Goal: Complete application form

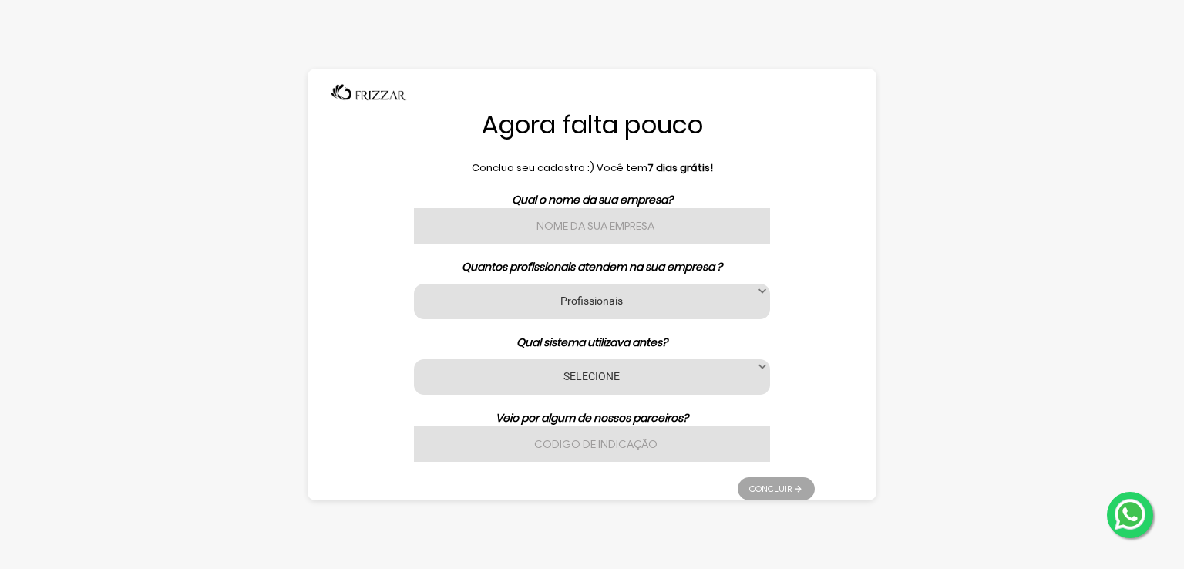
click at [561, 225] on input "text" at bounding box center [592, 225] width 356 height 35
type input "b"
type input "Barbearia JK"
click at [620, 304] on label "Profissionais" at bounding box center [592, 300] width 318 height 15
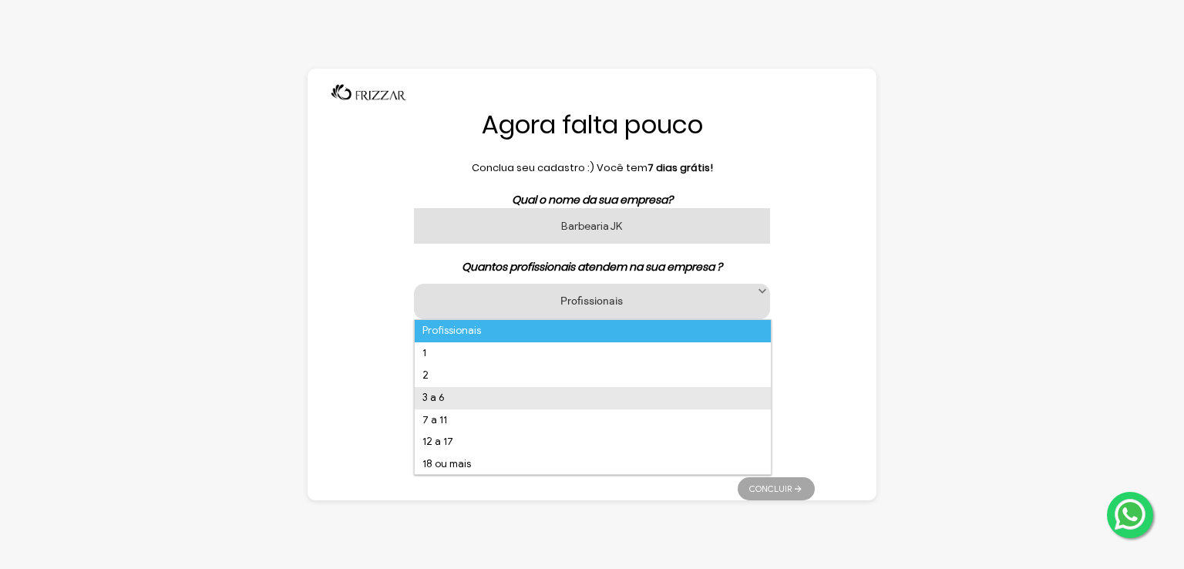
click at [460, 406] on li "3 a 6" at bounding box center [593, 398] width 356 height 22
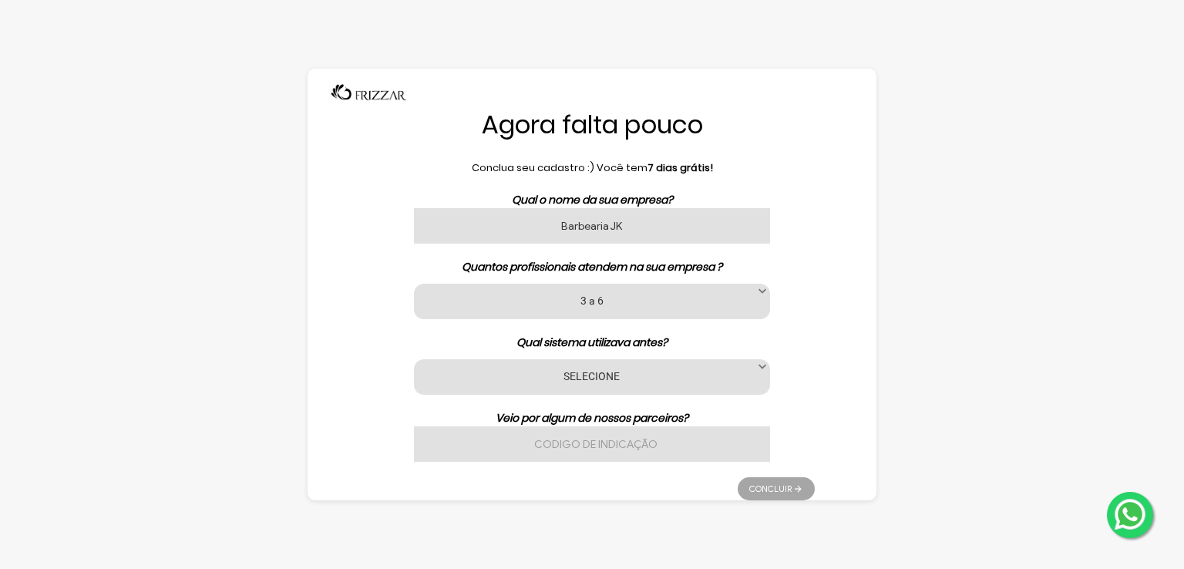
click at [695, 377] on label "SELECIONE" at bounding box center [592, 376] width 318 height 15
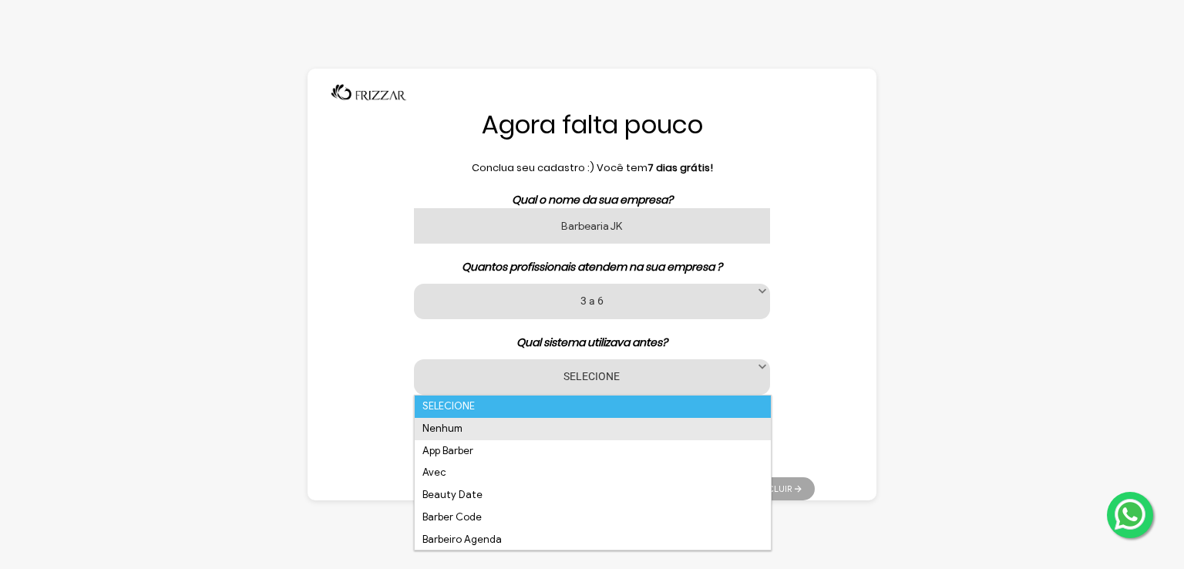
click at [594, 435] on li "Nenhum" at bounding box center [593, 429] width 356 height 22
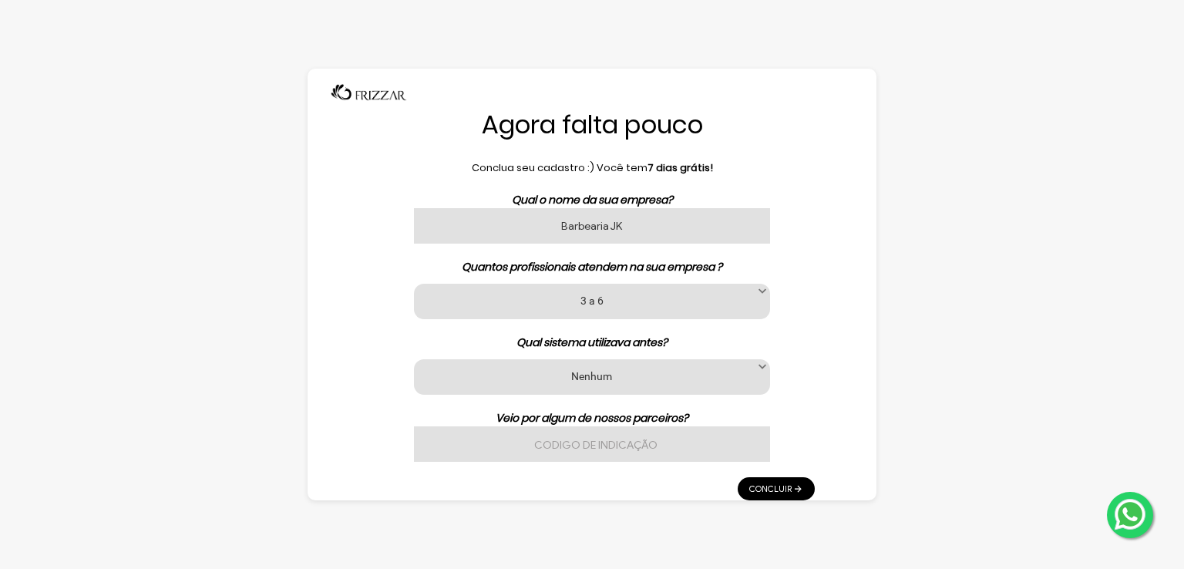
click at [595, 445] on input "text" at bounding box center [592, 443] width 356 height 35
click at [773, 484] on link "Concluir" at bounding box center [776, 488] width 77 height 23
